Goal: Information Seeking & Learning: Compare options

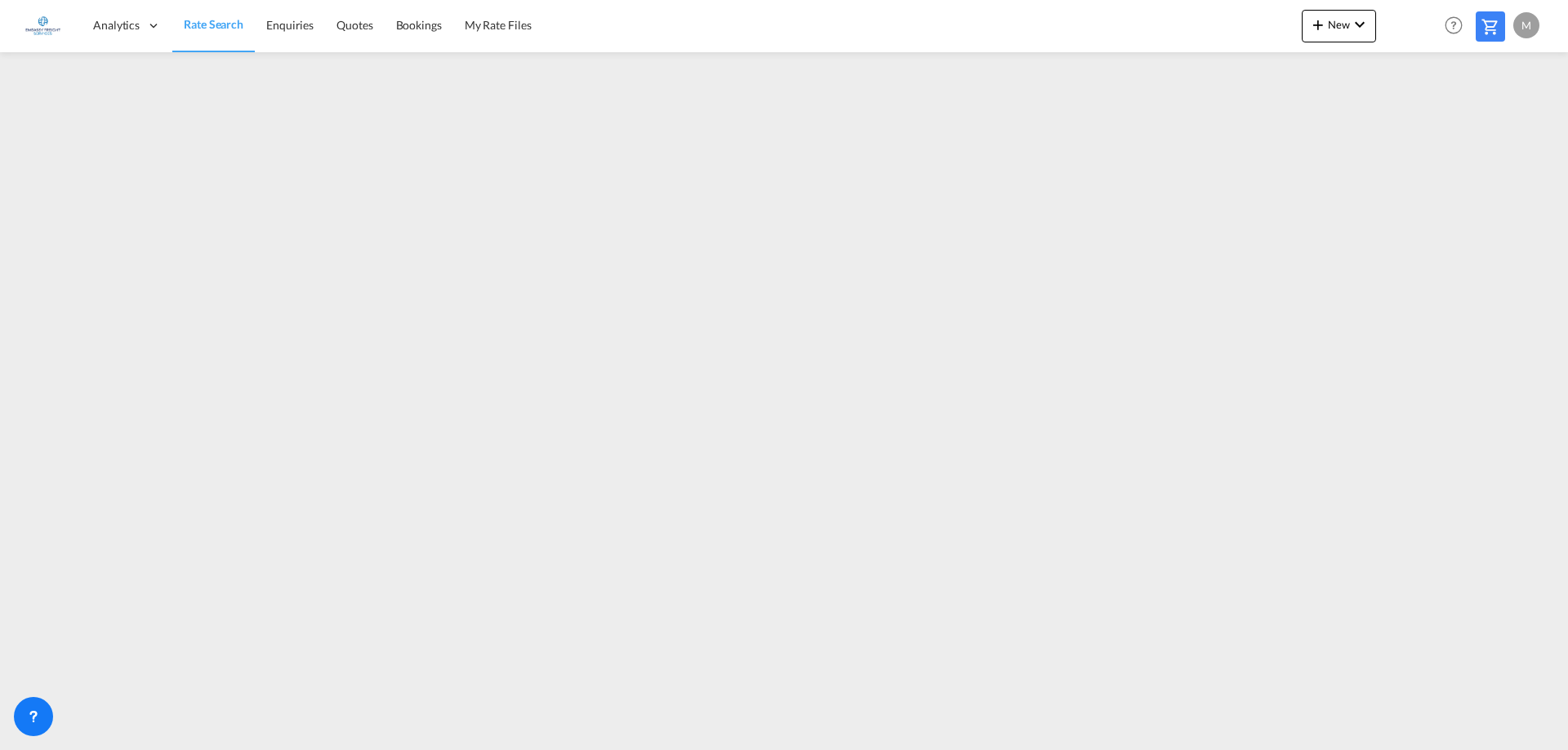
click at [208, 36] on link "Rate Search" at bounding box center [213, 25] width 83 height 53
click at [219, 31] on span "Rate Search" at bounding box center [213, 23] width 59 height 14
click at [199, 33] on link "Rate Search" at bounding box center [213, 25] width 83 height 53
